Goal: Use online tool/utility: Utilize a website feature to perform a specific function

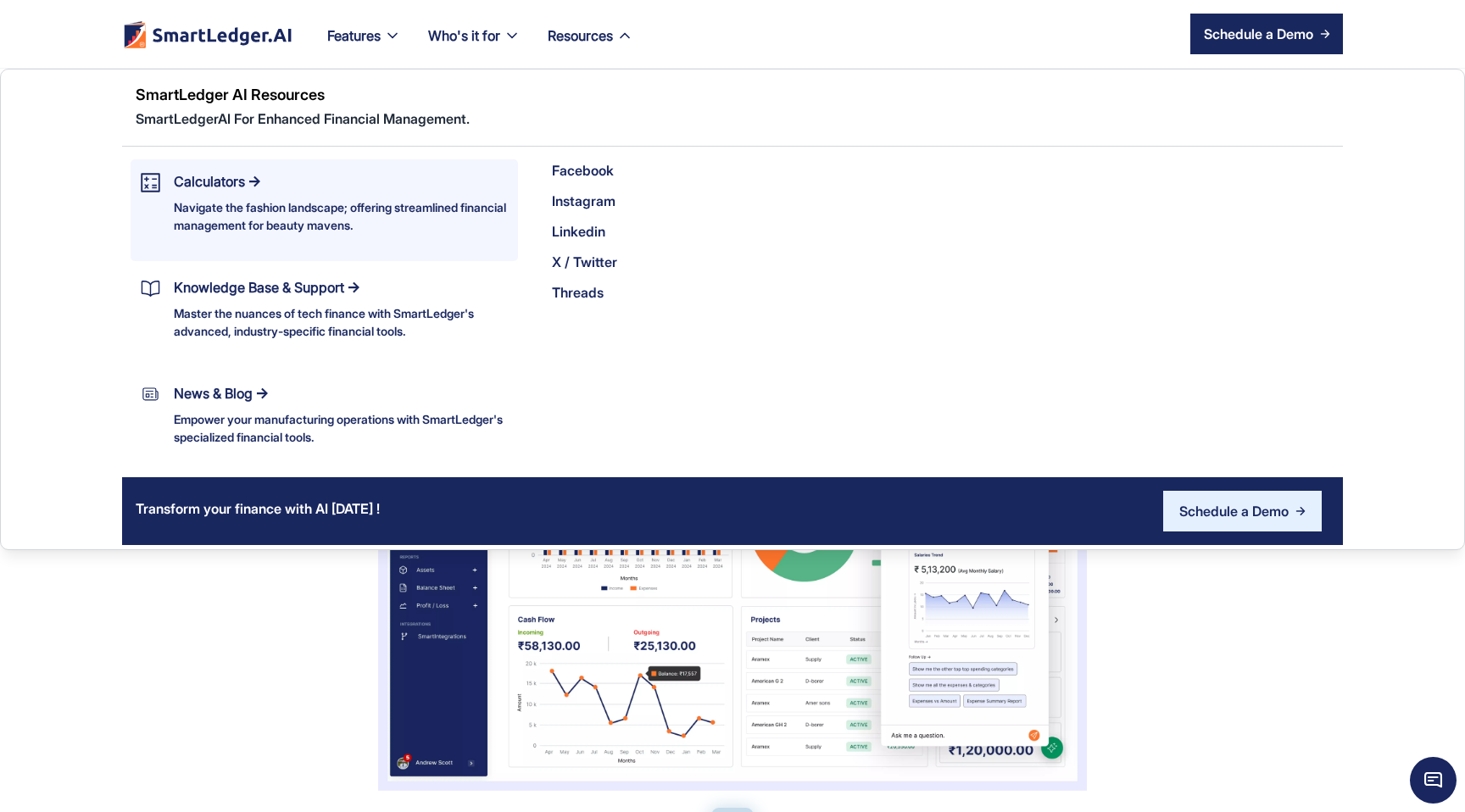
click at [411, 210] on div "Navigate the fashion landscape; offering streamlined financial management for b…" at bounding box center [341, 216] width 334 height 36
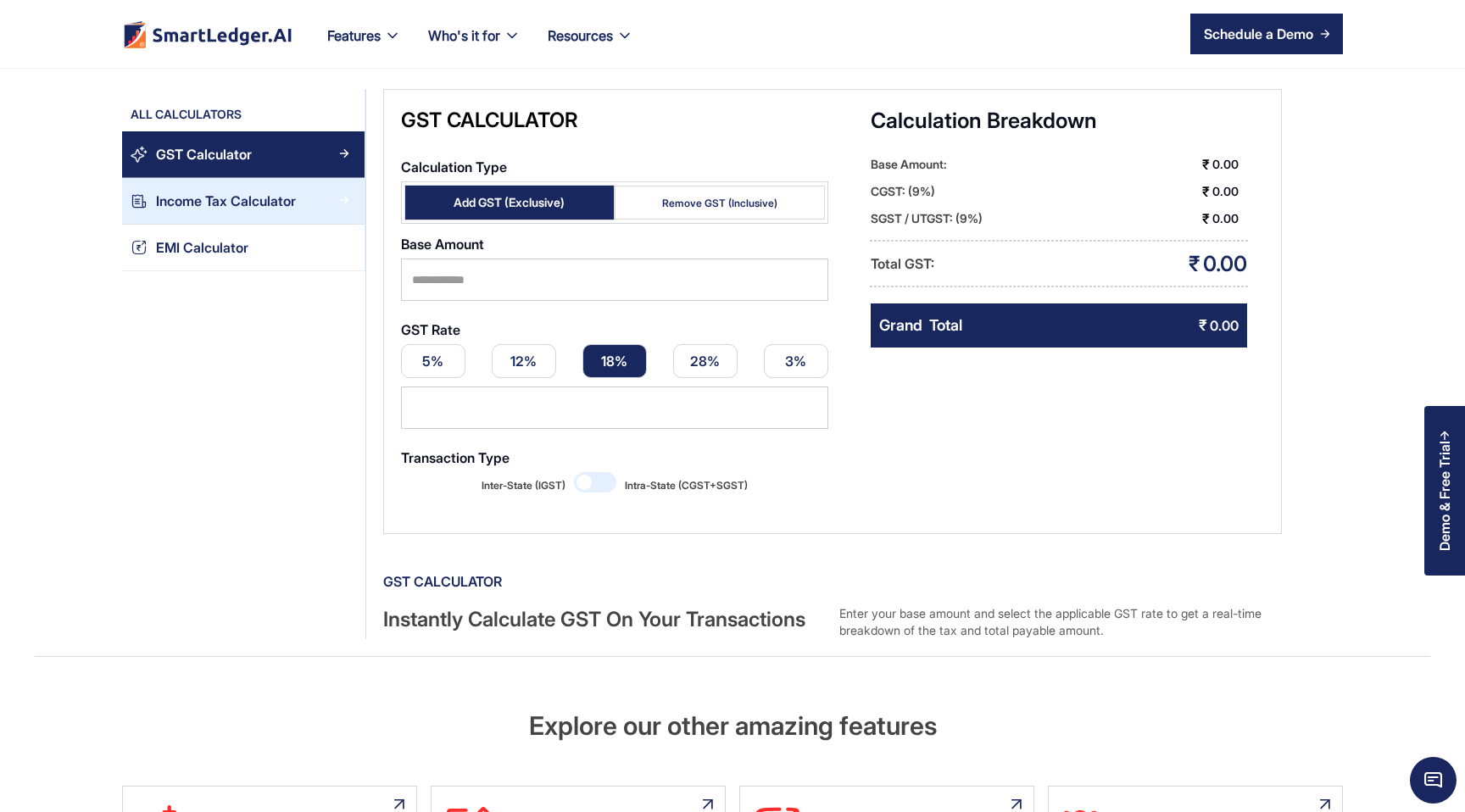
click at [275, 213] on link "Income Tax Calculator" at bounding box center [244, 201] width 243 height 47
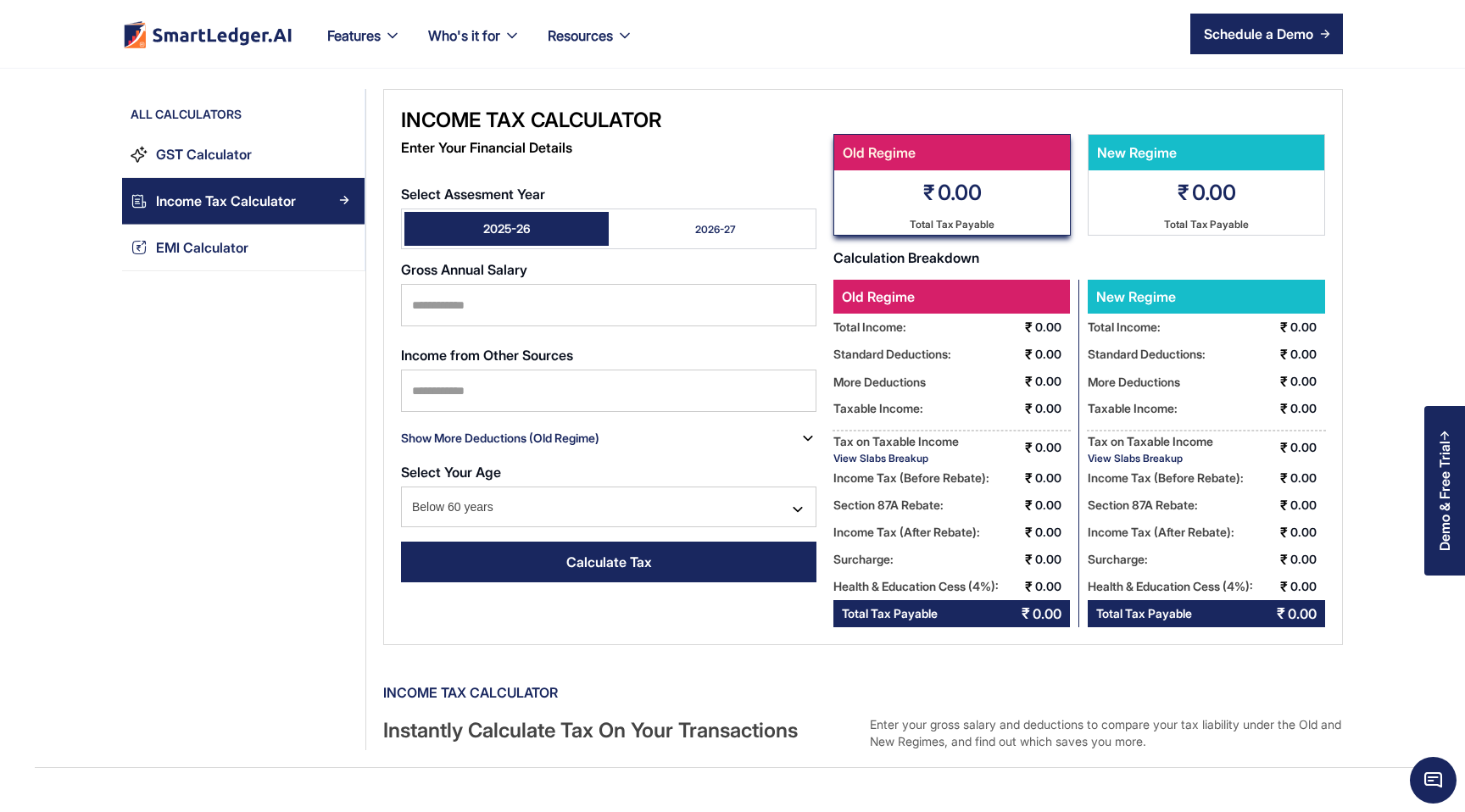
click at [705, 231] on div "2026-27" at bounding box center [715, 229] width 40 height 14
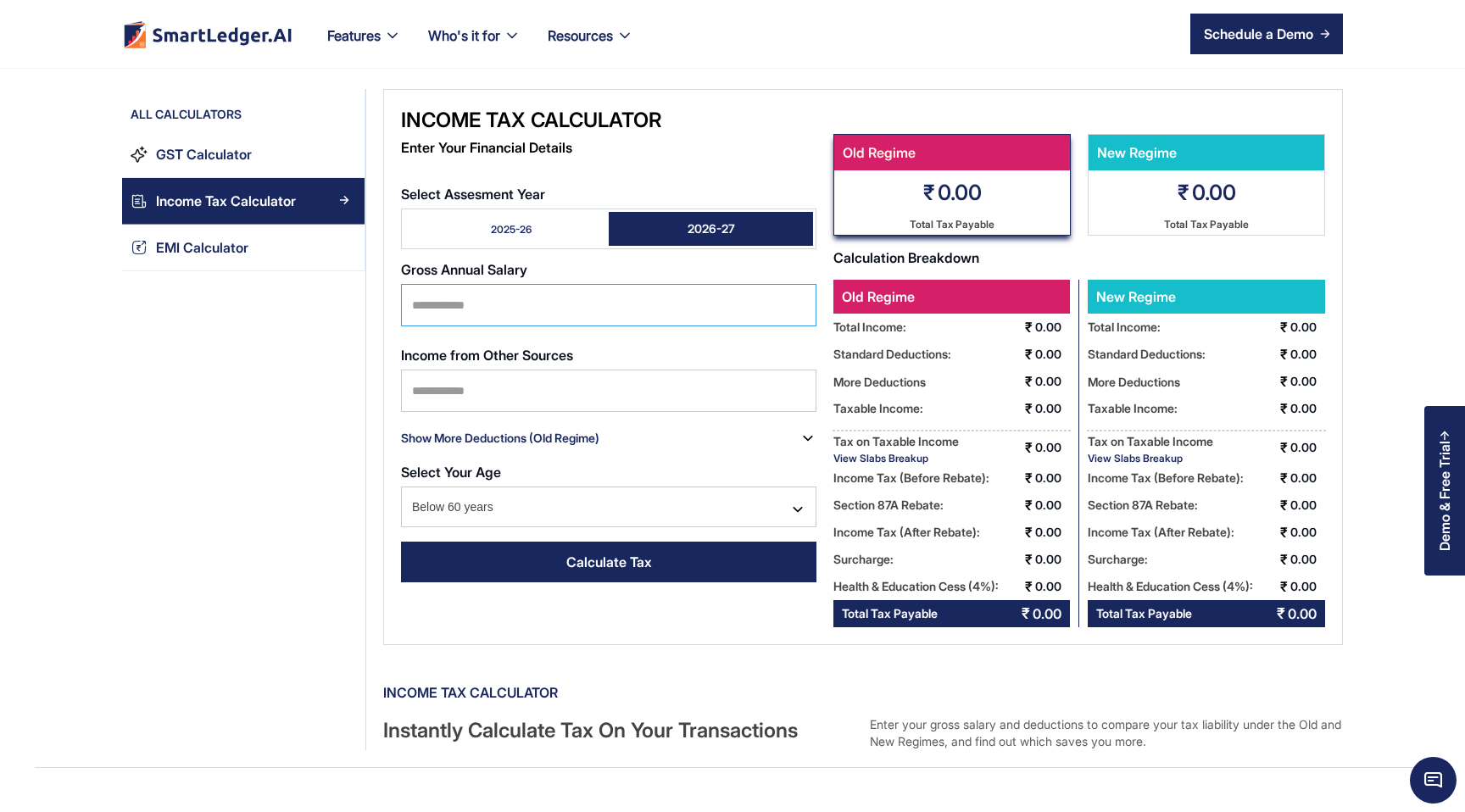
click at [550, 304] on input "Select Assesment Year" at bounding box center [608, 304] width 415 height 42
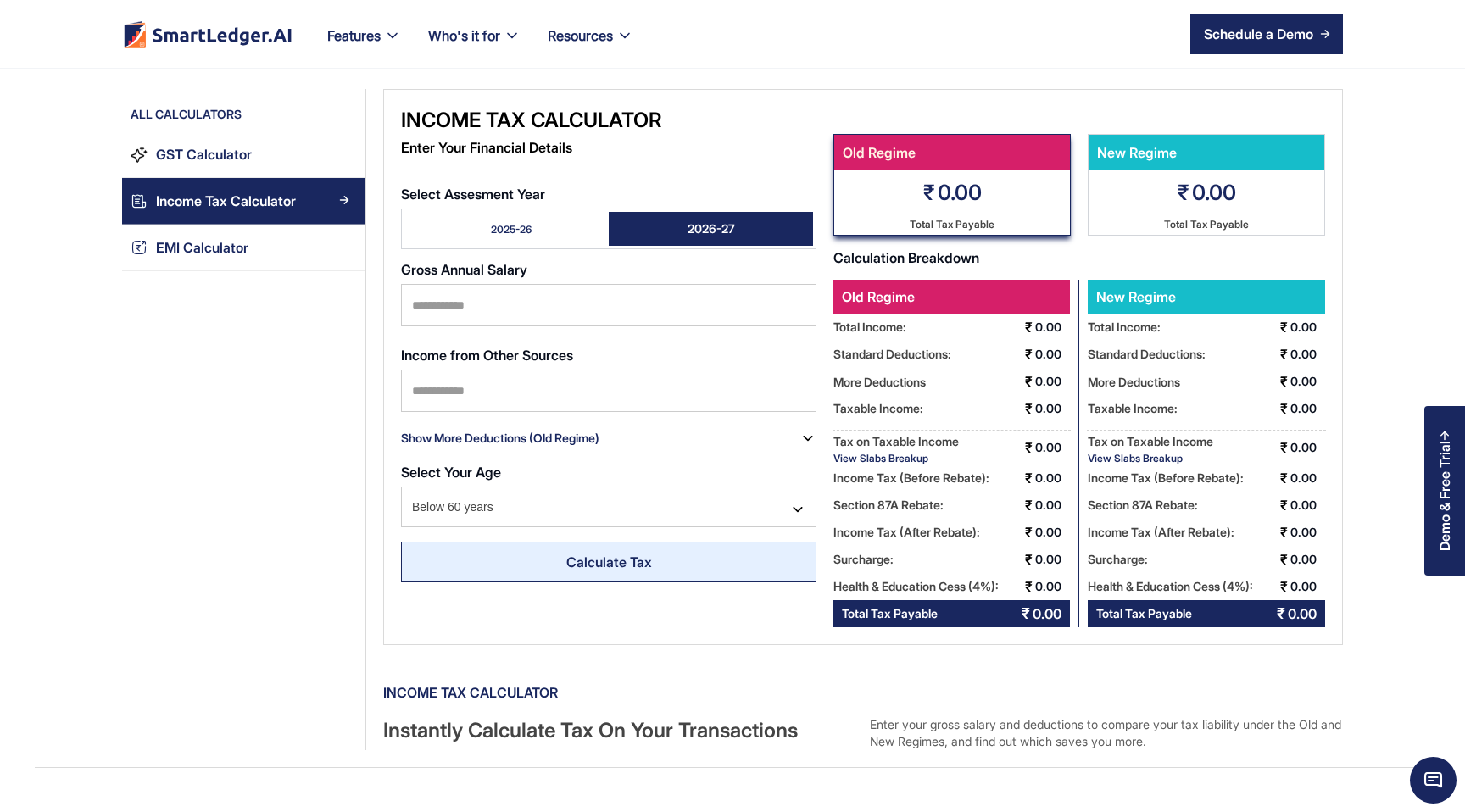
click at [562, 558] on link "Calculate Tax" at bounding box center [608, 561] width 415 height 40
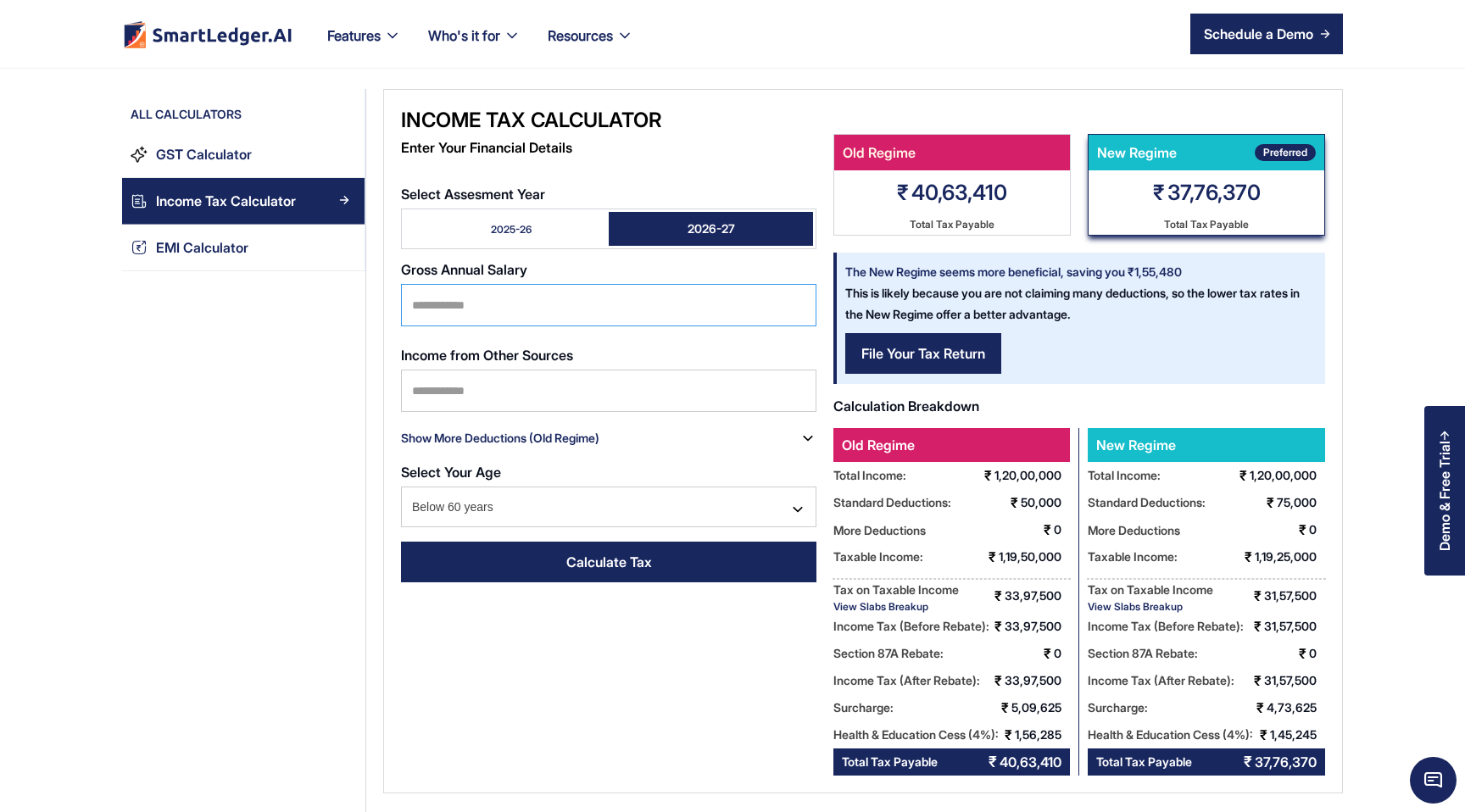
click at [495, 313] on input "********" at bounding box center [608, 304] width 415 height 42
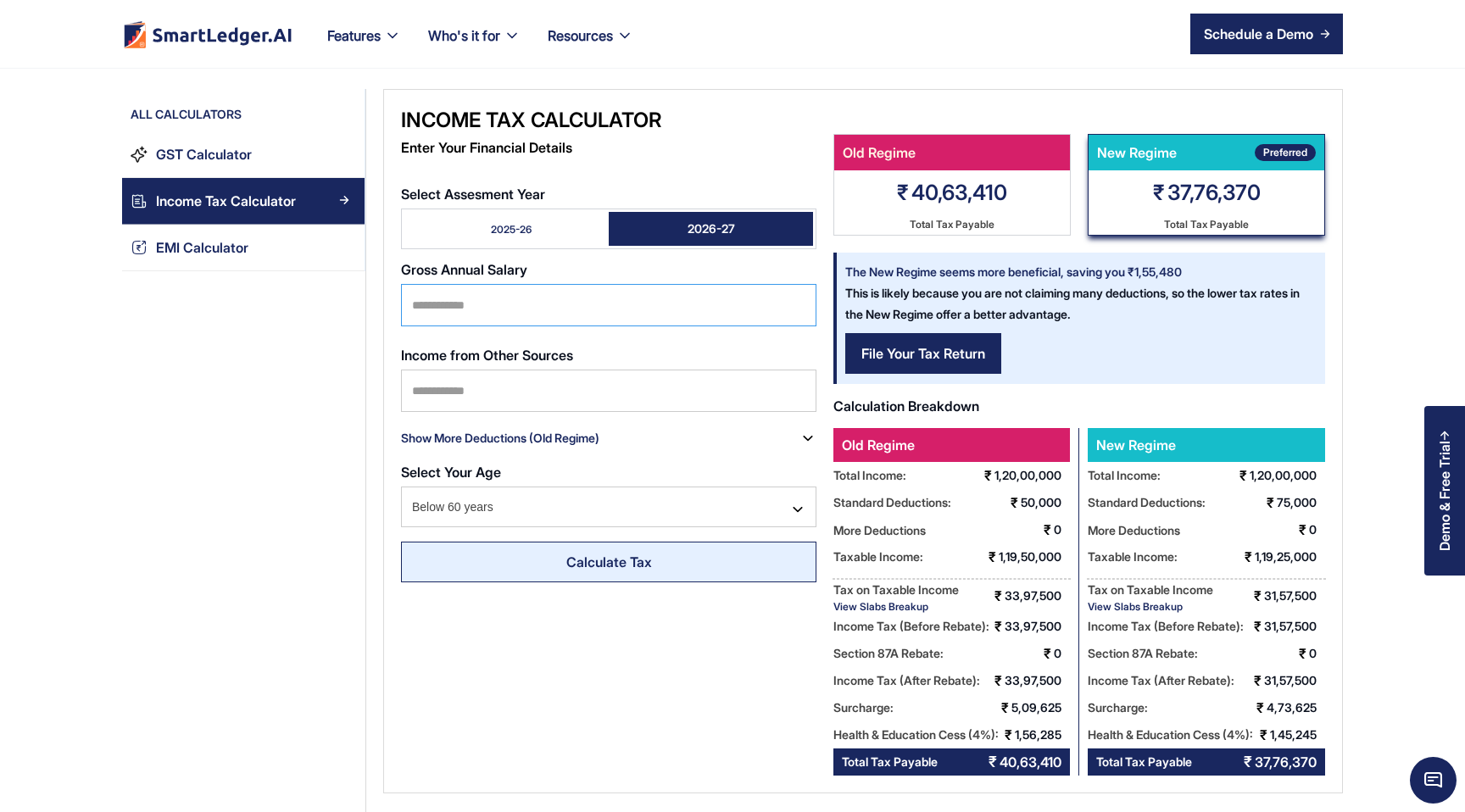
type input "*******"
click at [589, 578] on link "Calculate Tax" at bounding box center [608, 561] width 415 height 40
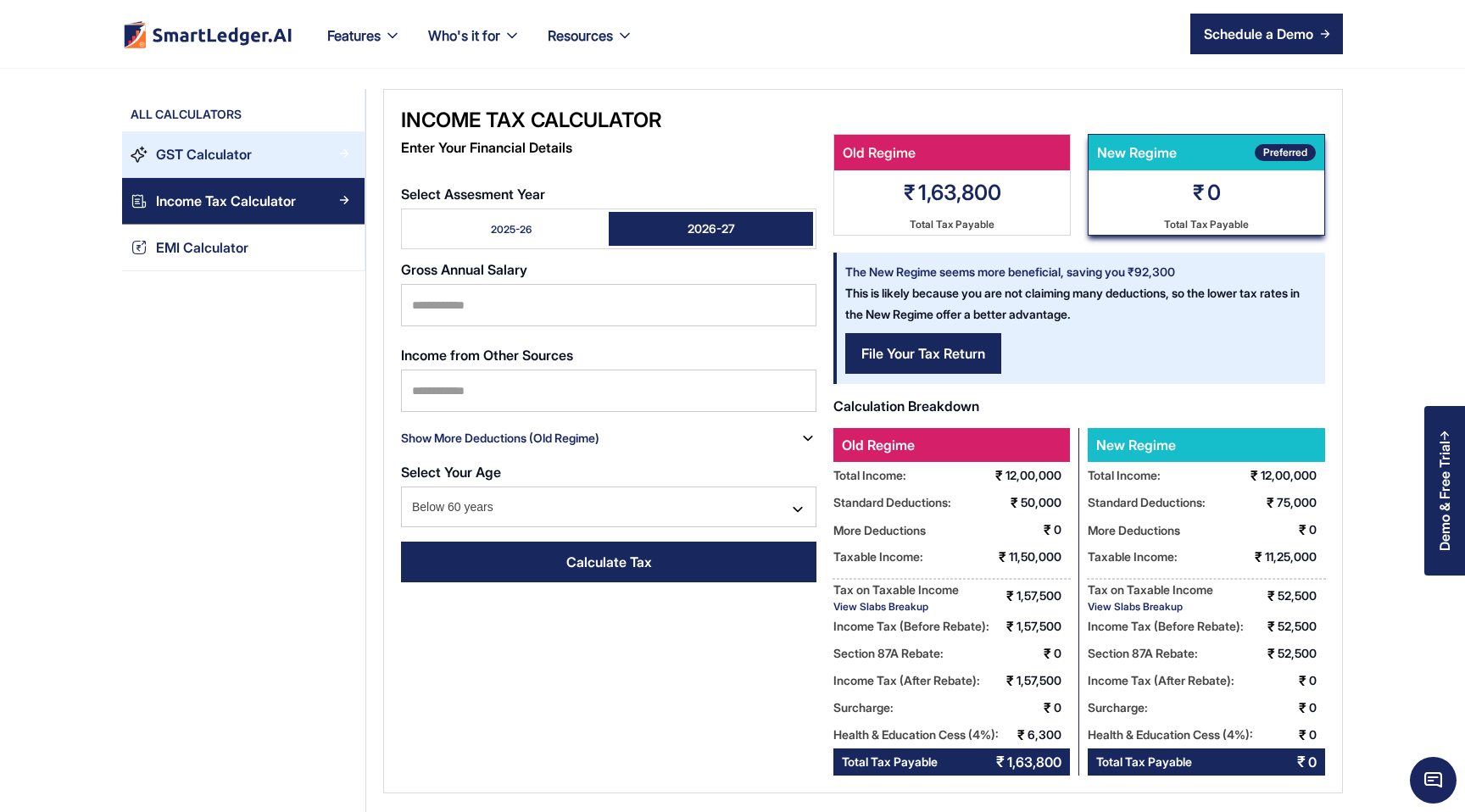
click at [244, 159] on div "GST Calculator" at bounding box center [204, 154] width 96 height 22
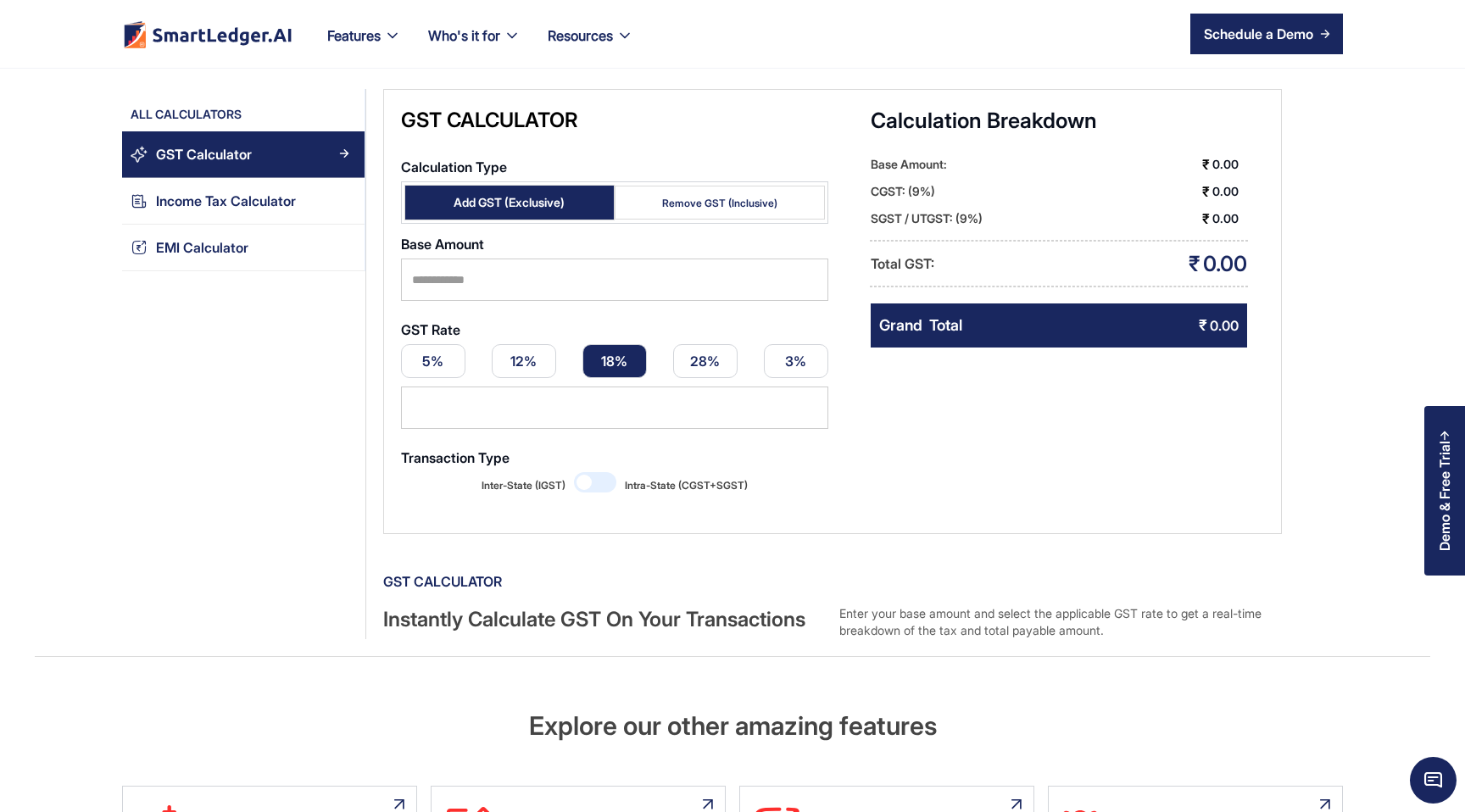
click at [509, 245] on label "Base Amount" at bounding box center [614, 243] width 427 height 15
click at [509, 259] on input "Calculation Type" at bounding box center [614, 279] width 427 height 42
type input "****"
click at [715, 354] on link "28%" at bounding box center [706, 361] width 65 height 34
click at [778, 355] on link "3%" at bounding box center [796, 361] width 65 height 34
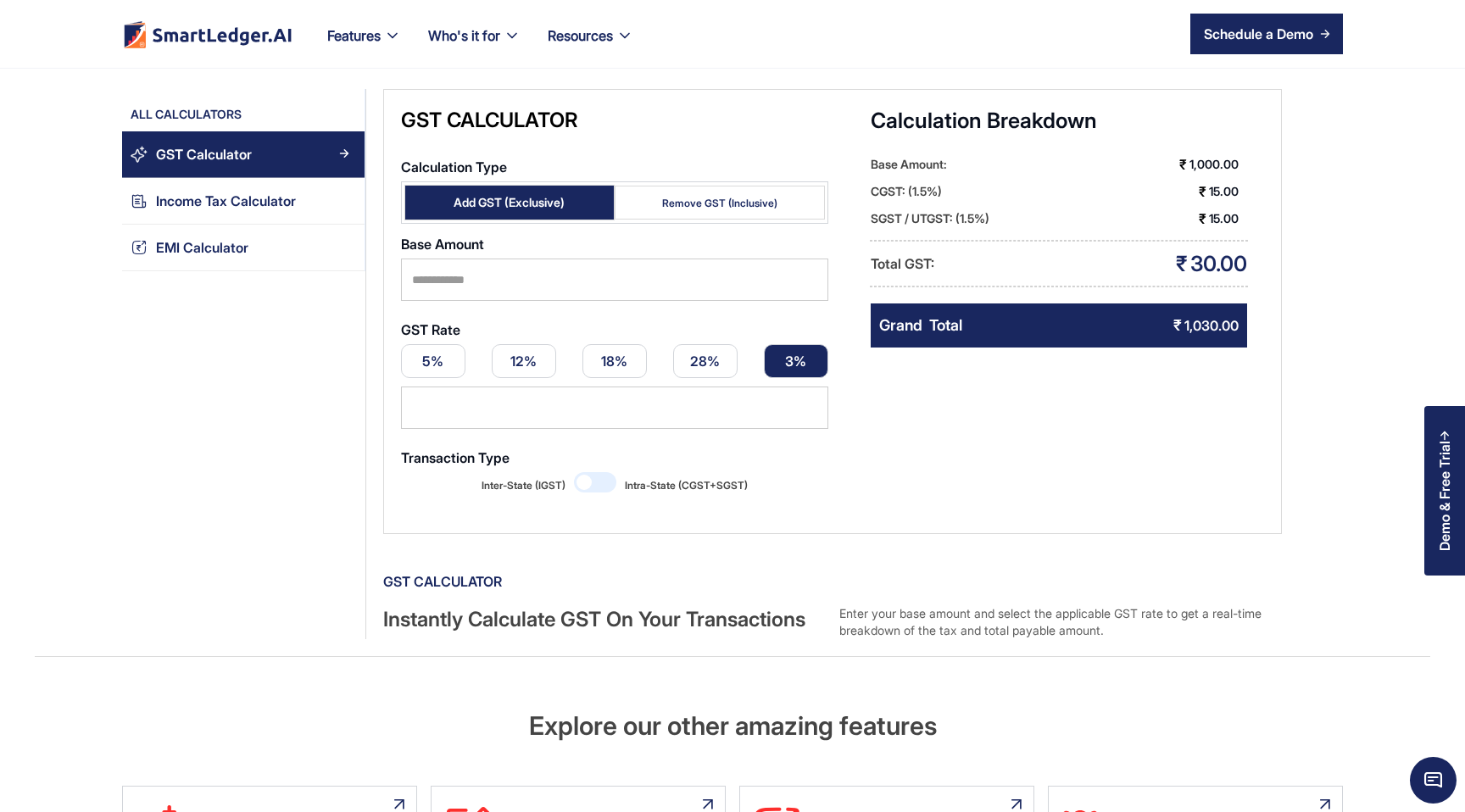
click at [448, 349] on link "5%" at bounding box center [433, 361] width 65 height 34
type input "*"
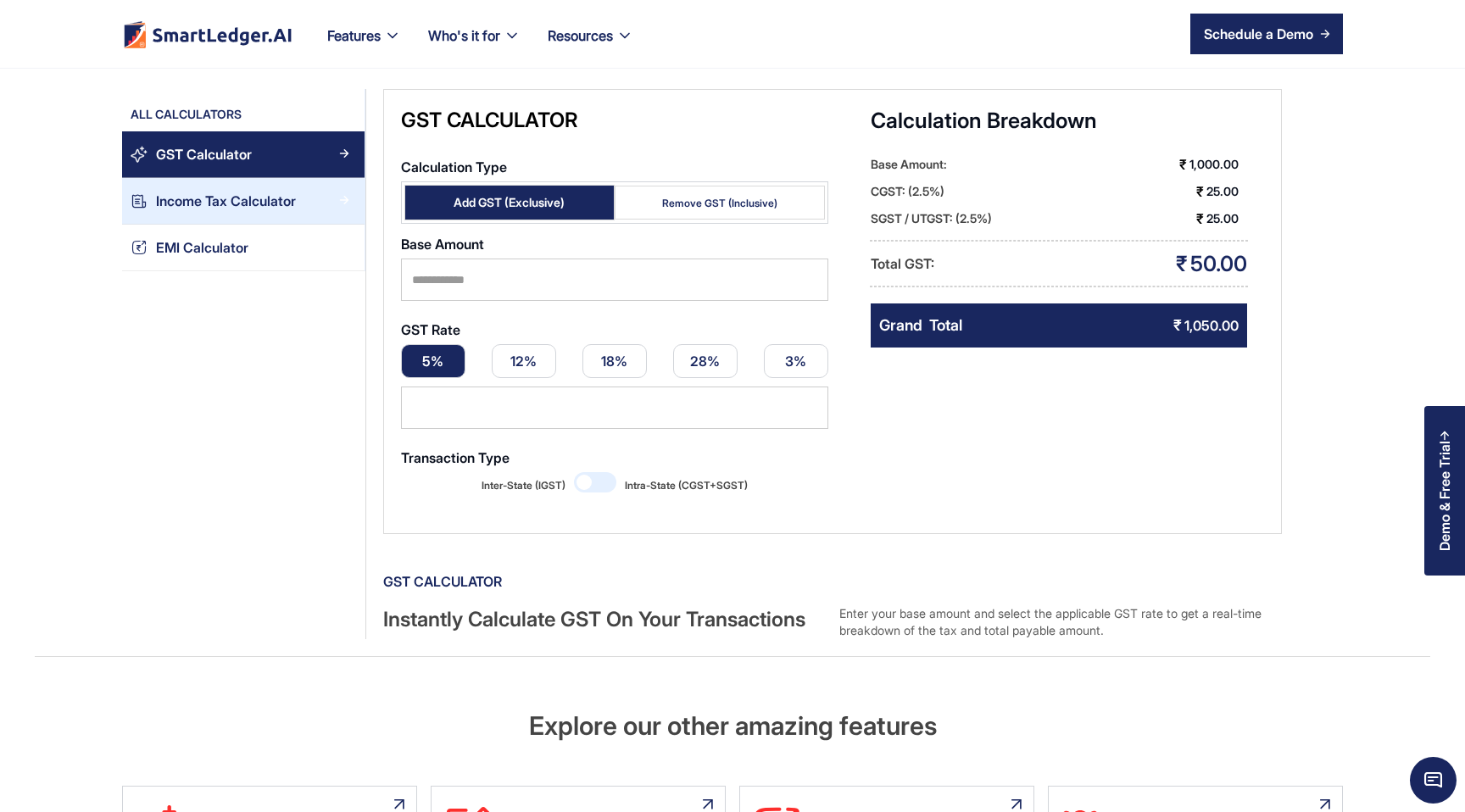
click at [283, 223] on link "Income Tax Calculator" at bounding box center [244, 201] width 243 height 47
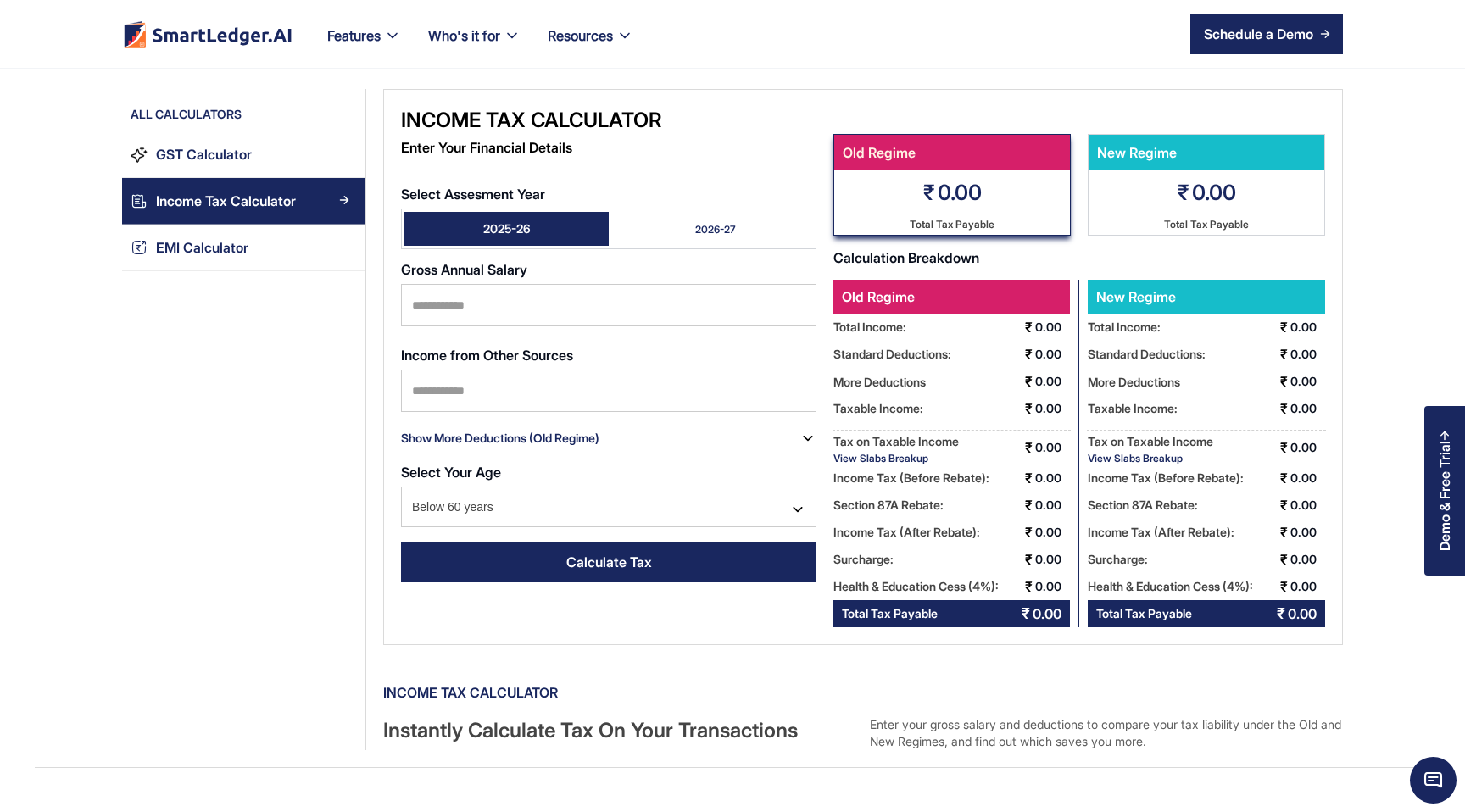
click at [226, 355] on div "All Calculators GST Calculator Income Tax Calculator EMI Calculator" at bounding box center [244, 419] width 244 height 661
